Goal: Task Accomplishment & Management: Manage account settings

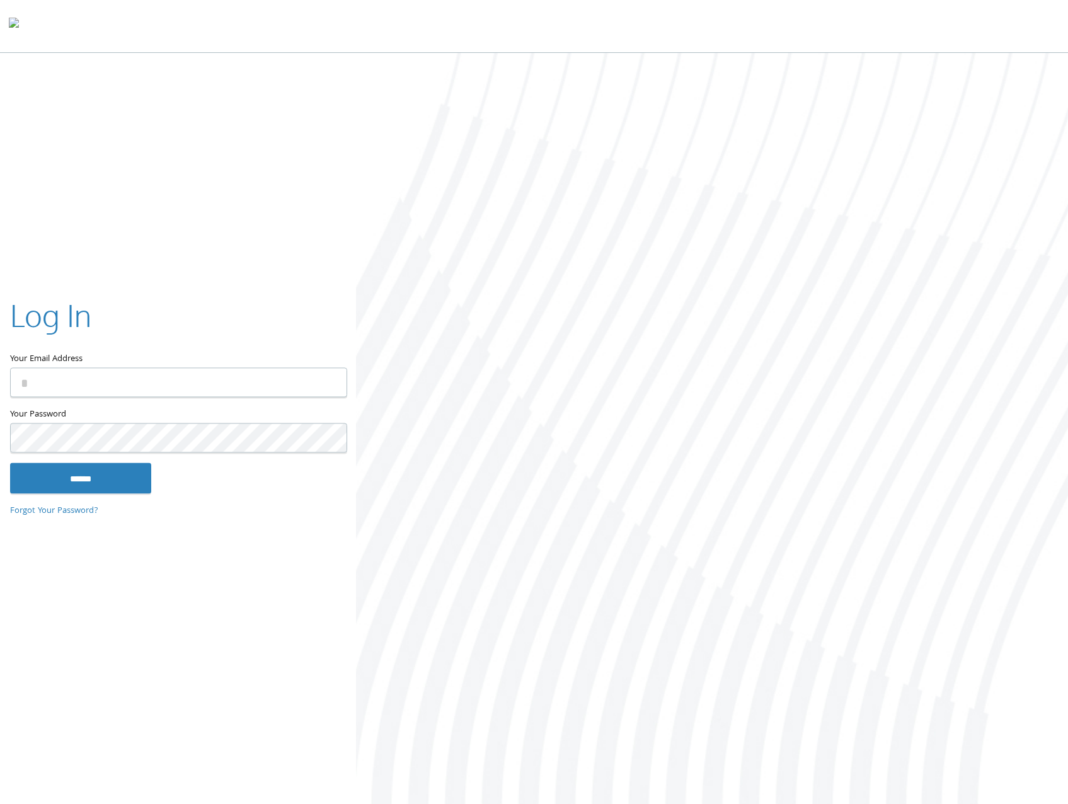
click at [295, 382] on input "Your Email Address" at bounding box center [178, 383] width 337 height 30
type input "**********"
click at [10, 463] on input "******" at bounding box center [80, 478] width 141 height 30
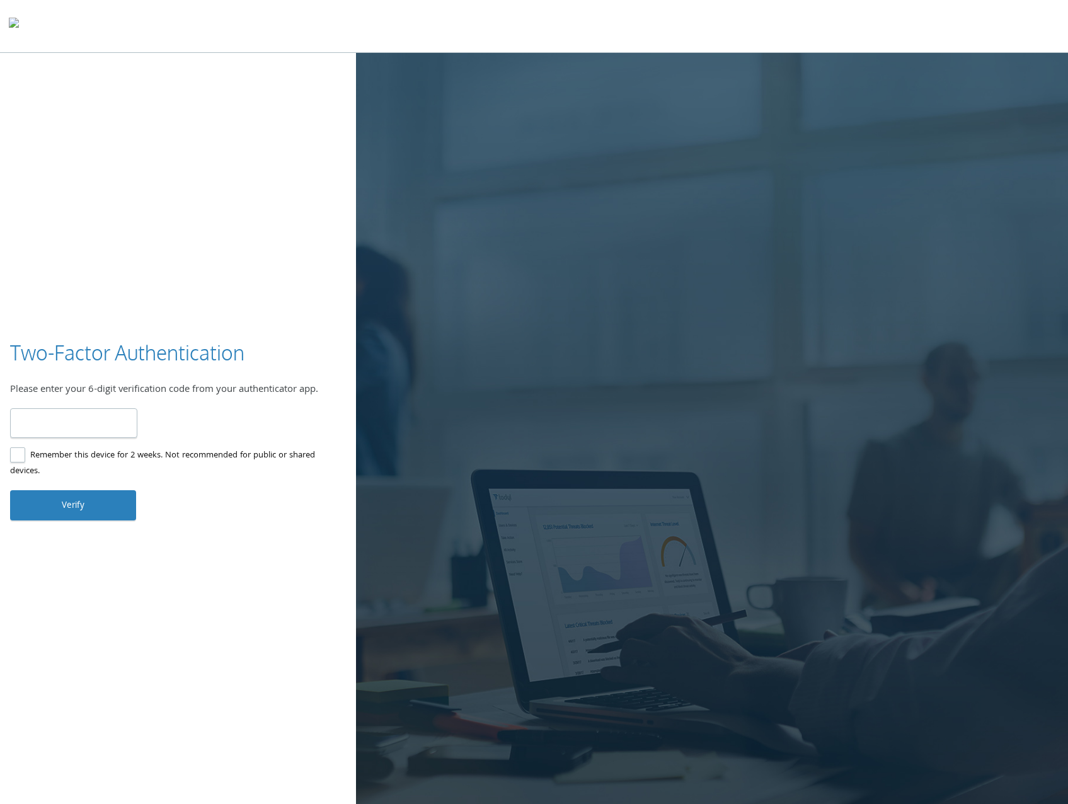
type input "******"
